Goal: Ask a question

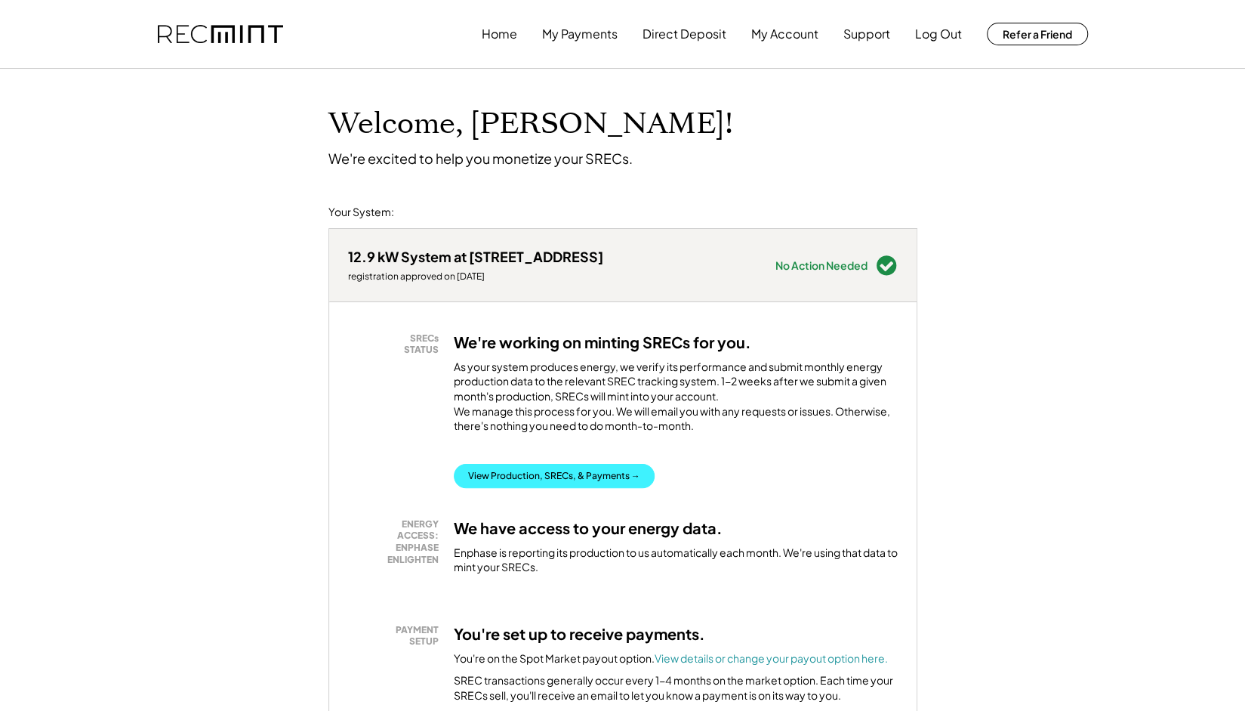
click at [521, 488] on button "View Production, SRECs, & Payments →" at bounding box center [554, 476] width 201 height 24
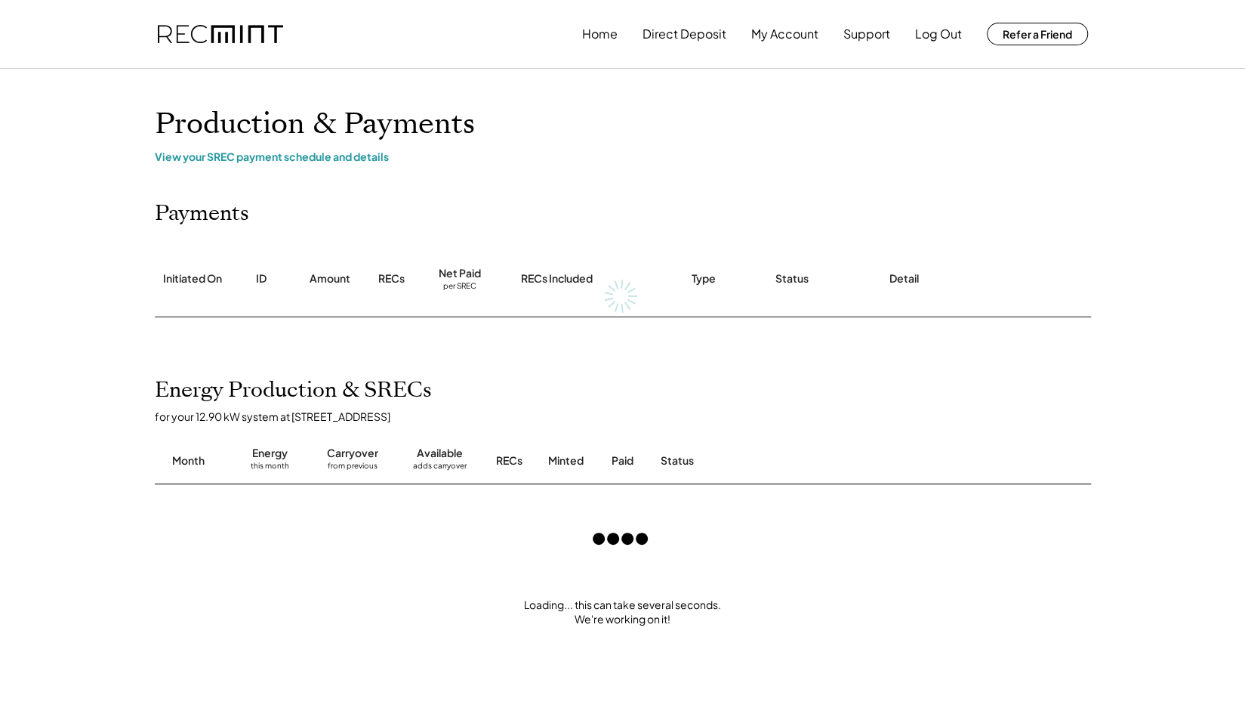
click at [115, 433] on div "Home Direct Deposit My Account Support Log Out Refer a Friend Production & Paym…" at bounding box center [622, 600] width 1245 height 1201
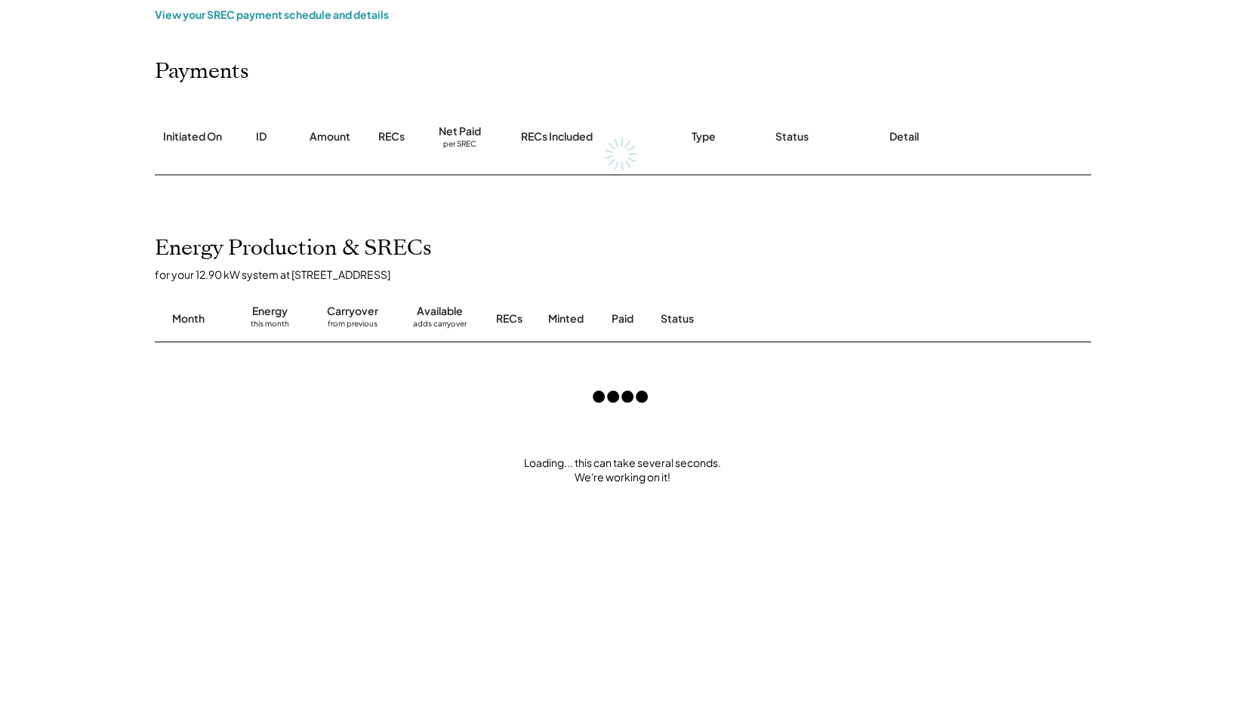
scroll to position [147, 0]
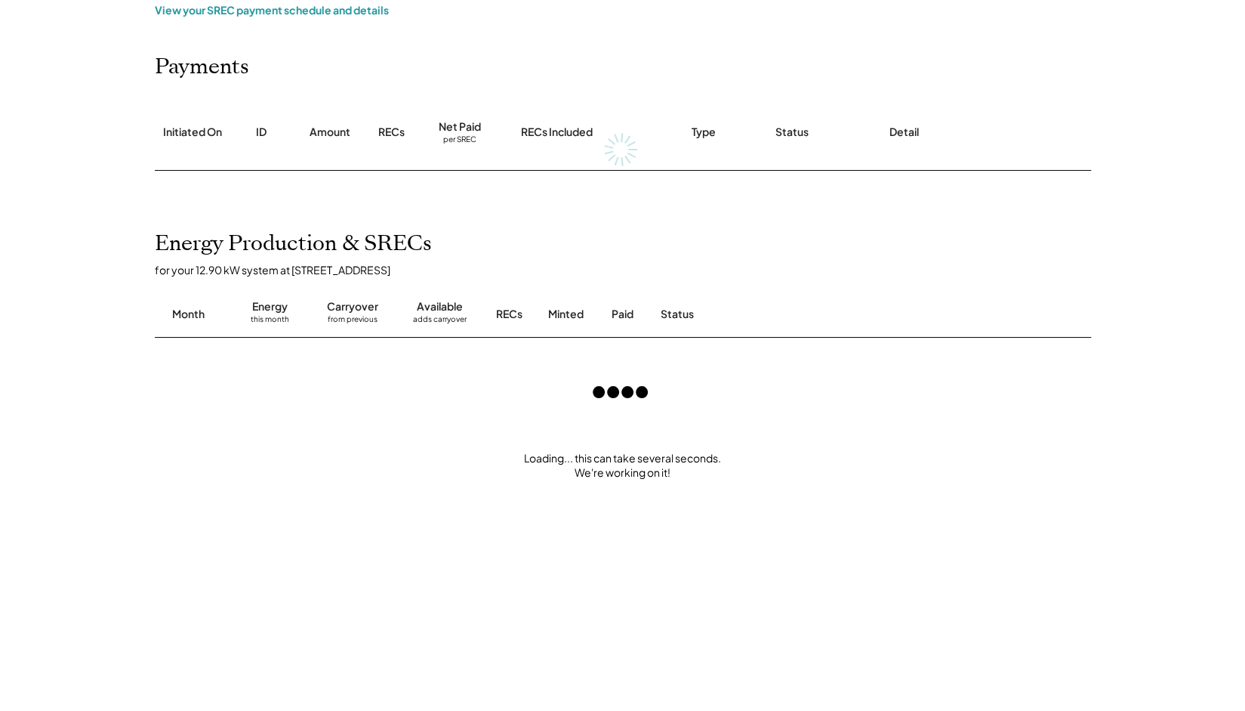
click at [115, 433] on div "Home My Payments Direct Deposit My Account Support Log Out Refer a Friend Produ…" at bounding box center [622, 453] width 1245 height 1201
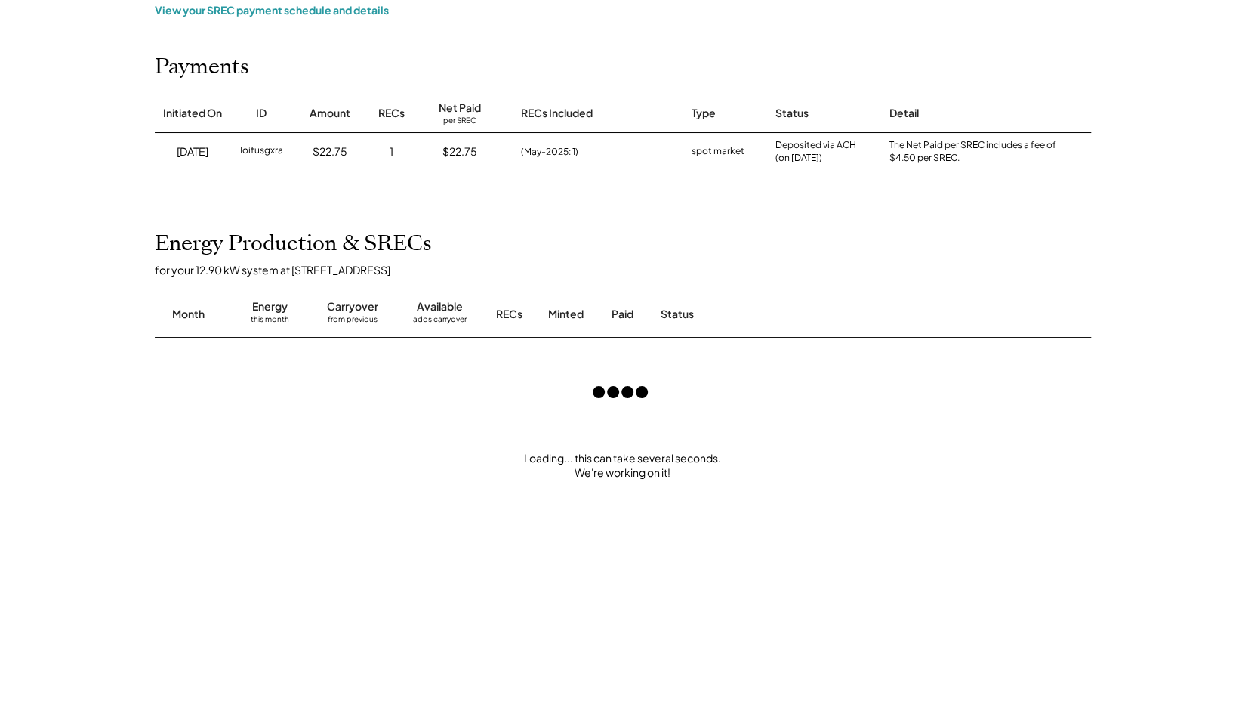
click at [115, 433] on div "Home My Payments Direct Deposit My Account Support Log Out Refer a Friend Produ…" at bounding box center [622, 453] width 1245 height 1201
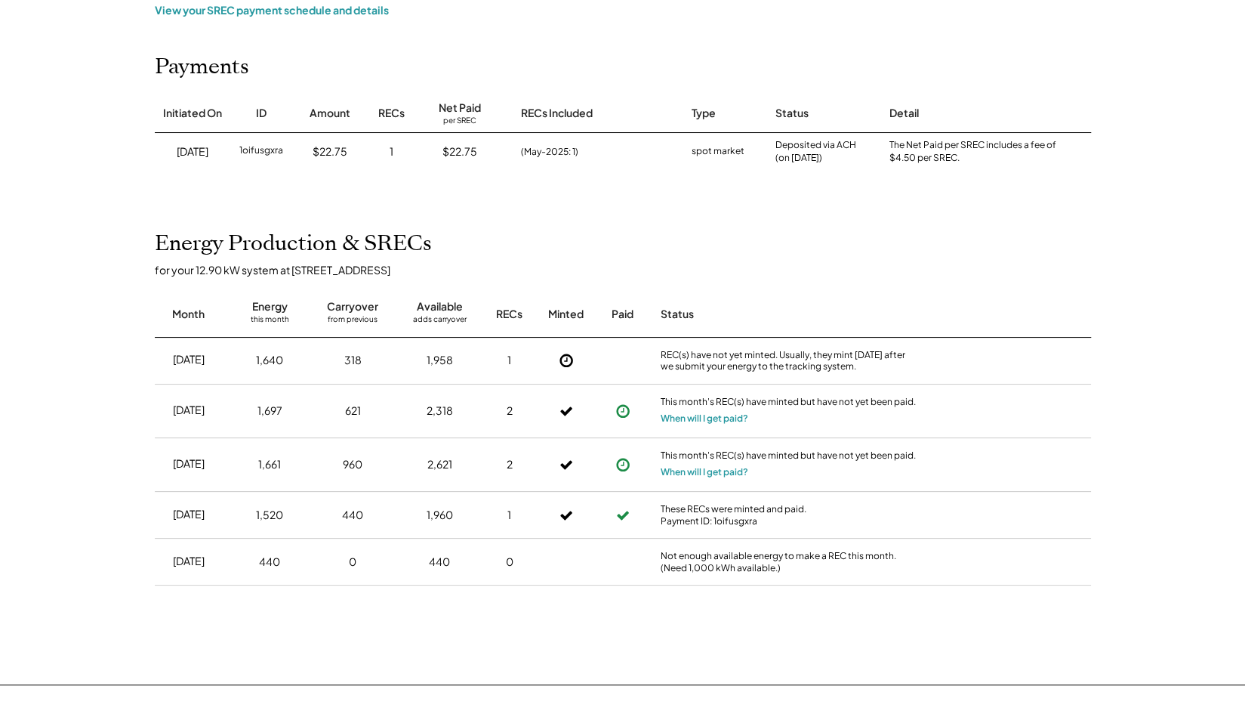
click at [115, 433] on div "Home My Payments Direct Deposit My Account Support Log Out Refer a Friend Produ…" at bounding box center [622, 392] width 1245 height 1079
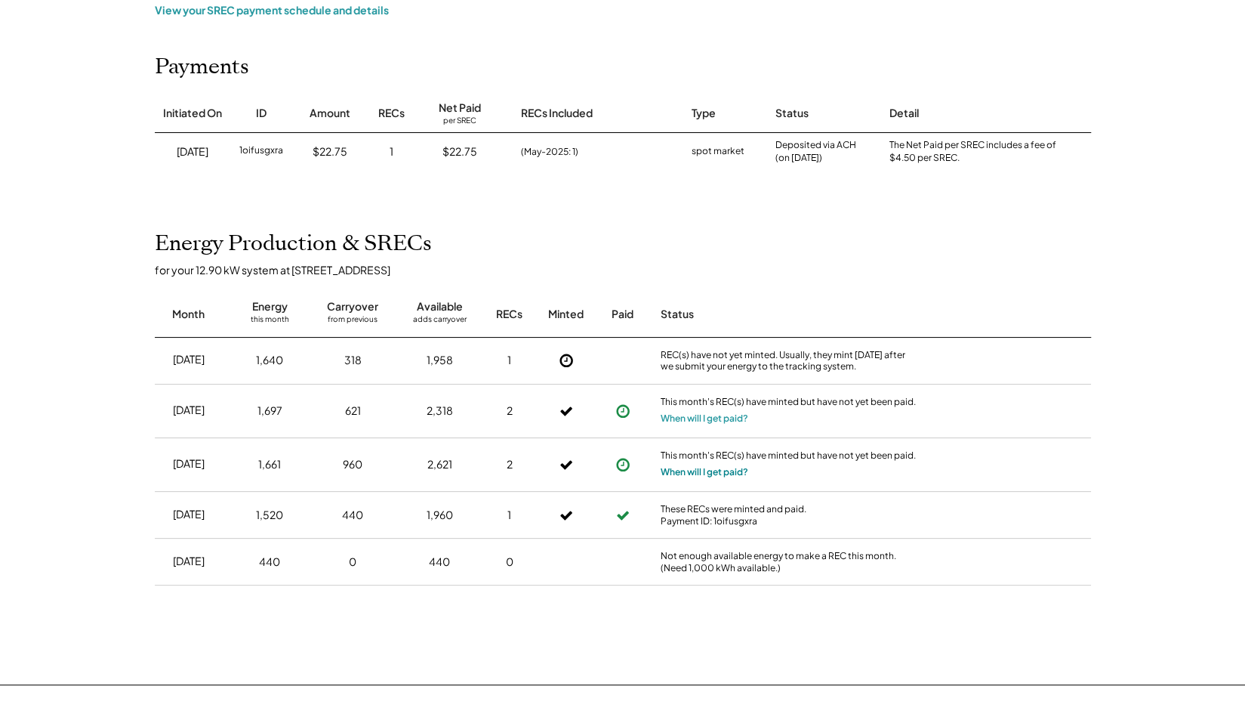
click at [689, 469] on button "When will I get paid?" at bounding box center [705, 471] width 88 height 15
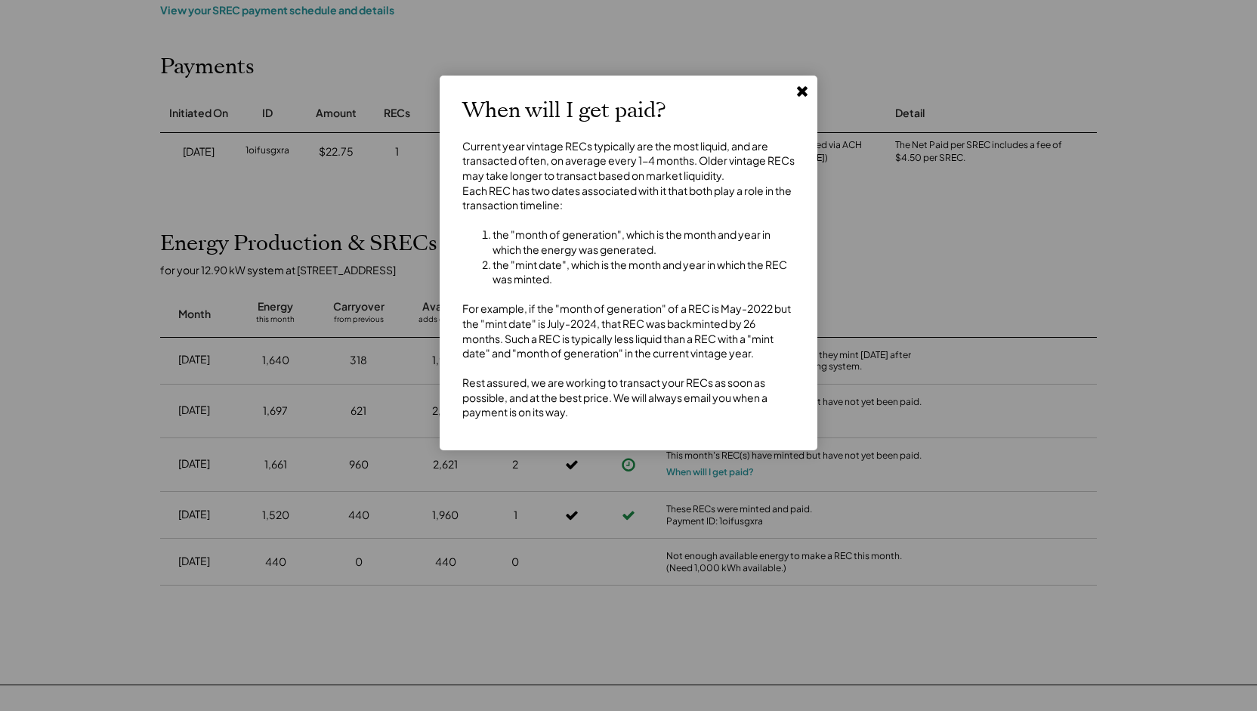
click at [798, 94] on use at bounding box center [802, 91] width 11 height 11
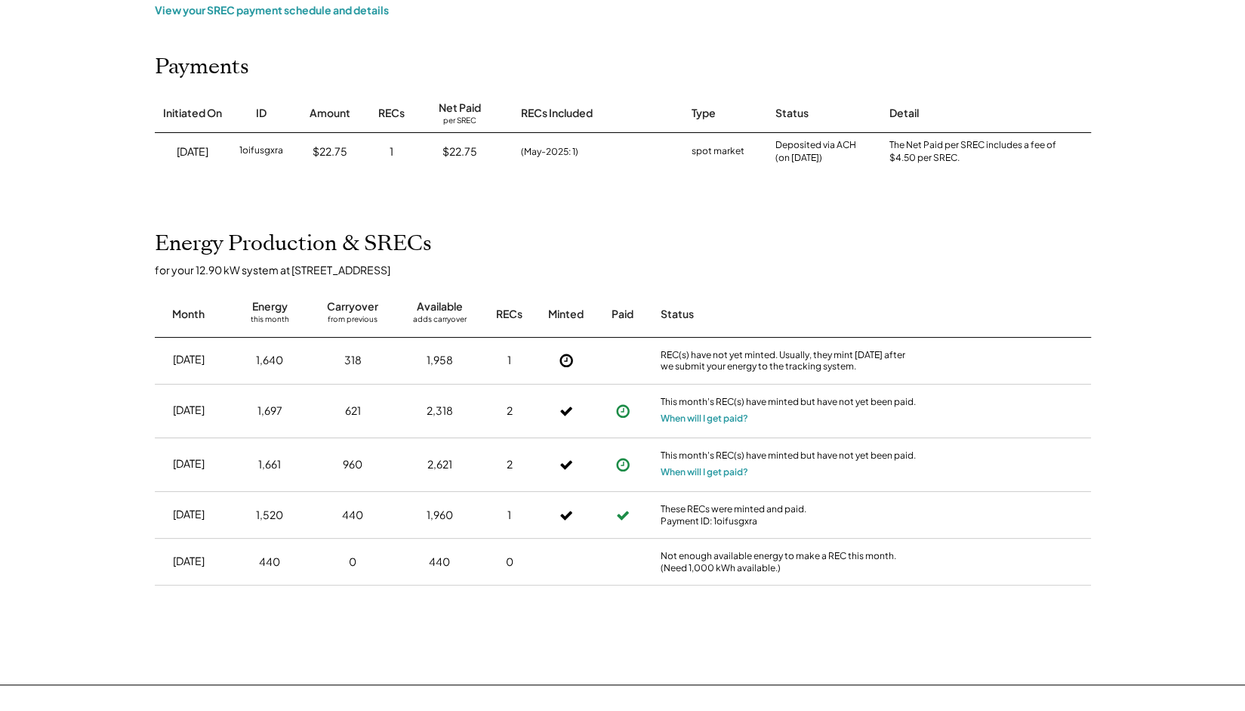
click at [24, 381] on div "Home My Payments Direct Deposit My Account Support Log Out Refer a Friend Produ…" at bounding box center [622, 392] width 1245 height 1079
